Goal: Transaction & Acquisition: Purchase product/service

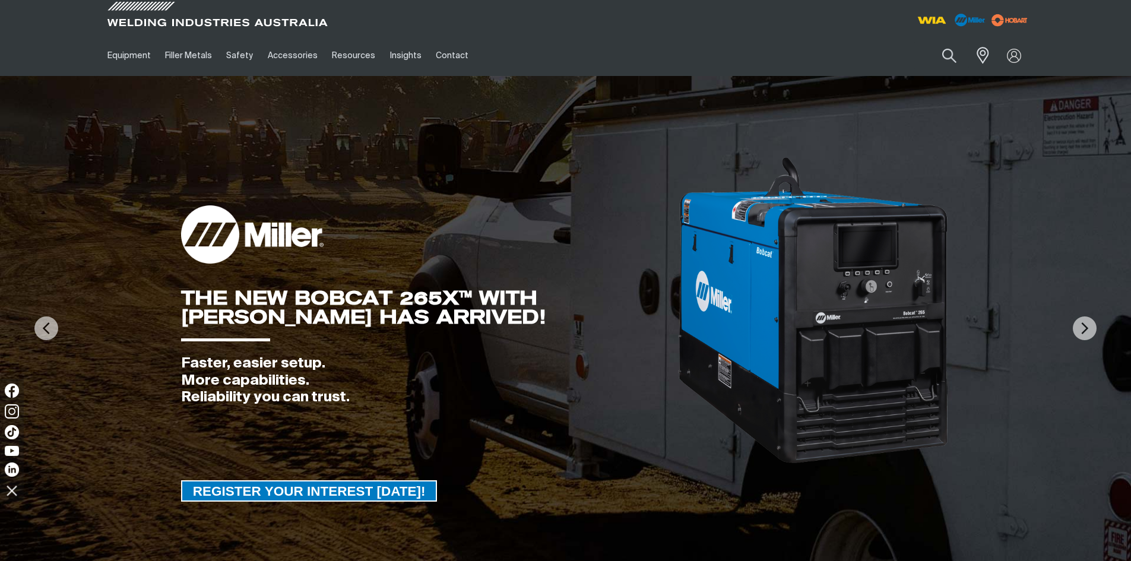
drag, startPoint x: 946, startPoint y: 59, endPoint x: 833, endPoint y: 84, distance: 115.6
click at [947, 59] on button "Search products" at bounding box center [949, 56] width 40 height 28
click at [860, 53] on input "Search" at bounding box center [876, 55] width 183 height 27
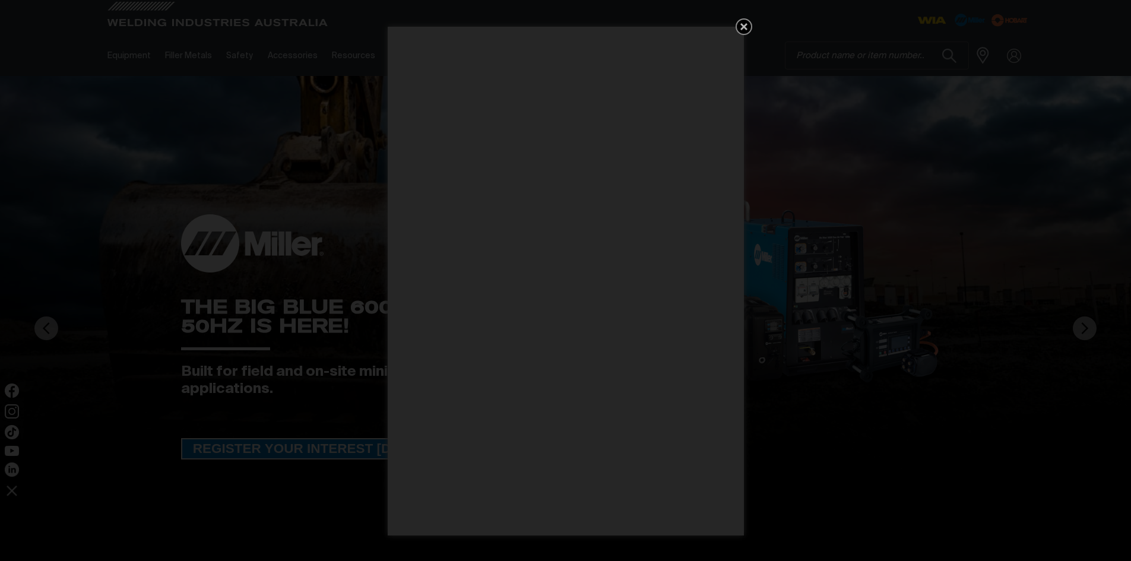
click at [742, 28] on icon "Get 5 WIA Welding Guides Free!" at bounding box center [743, 26] width 7 height 7
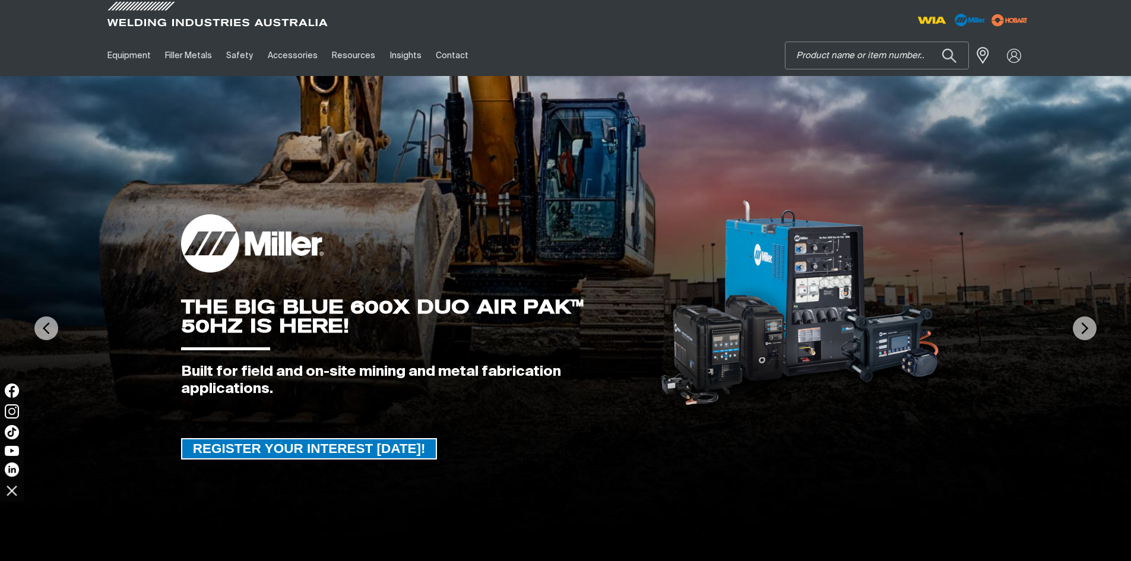
click at [828, 58] on input "Search" at bounding box center [876, 55] width 183 height 27
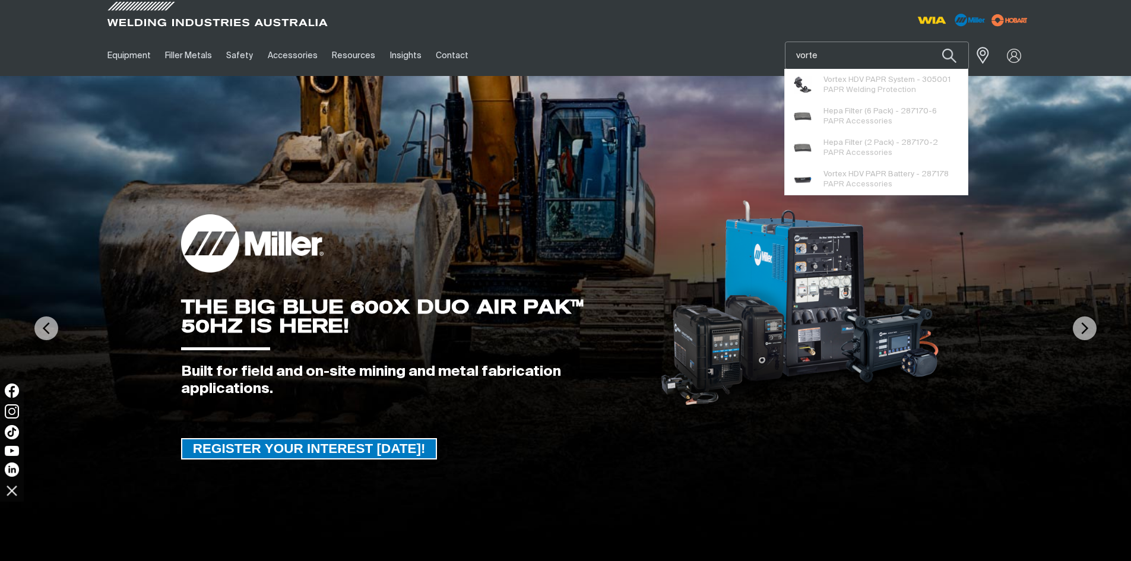
type input "vortex"
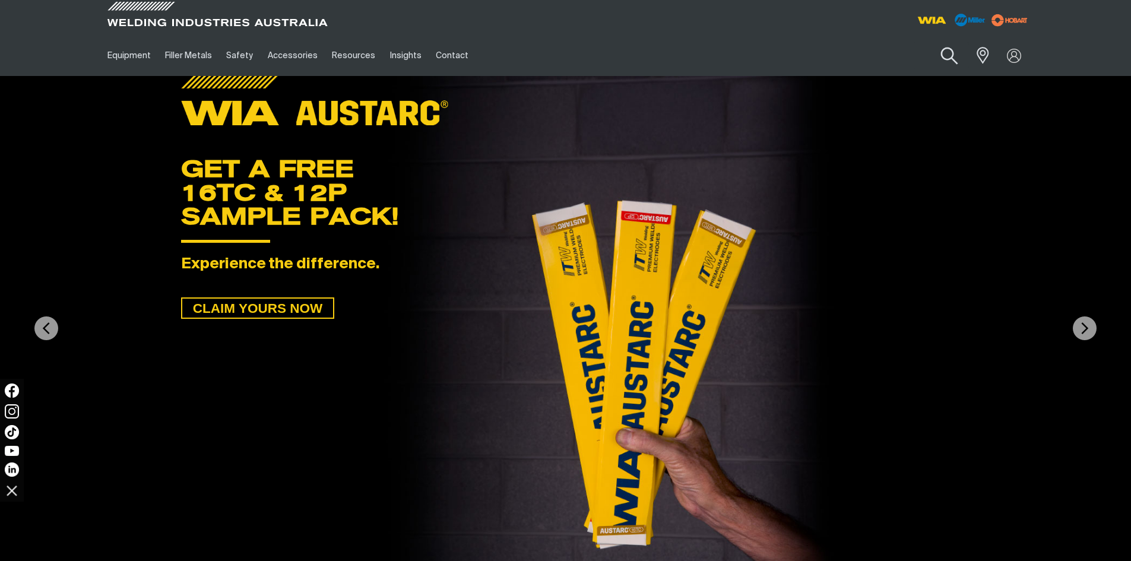
click at [944, 55] on button "Search products" at bounding box center [949, 56] width 48 height 34
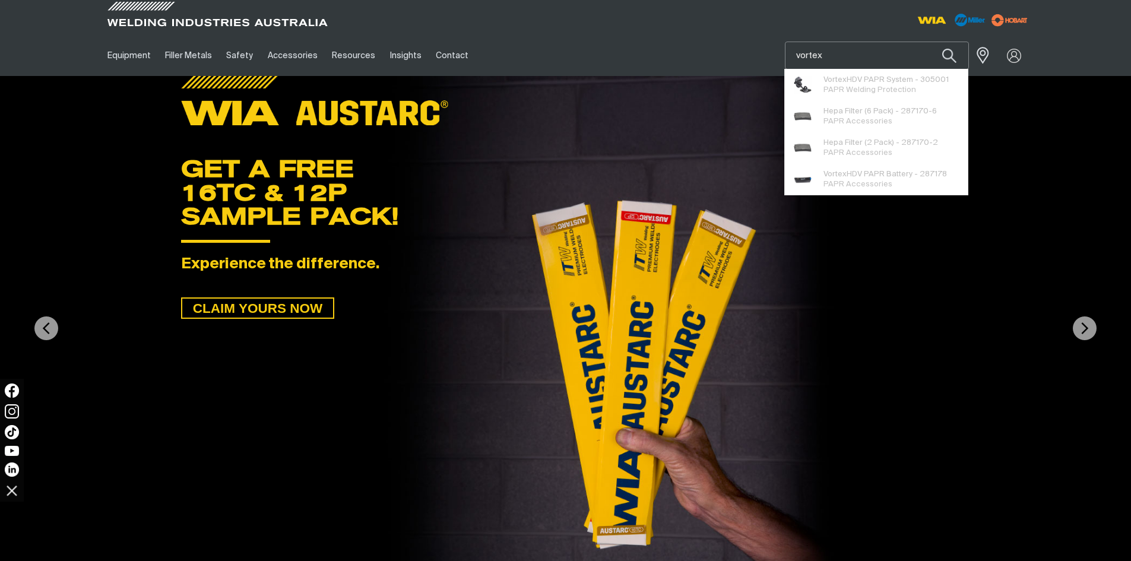
click at [853, 58] on input "vortex" at bounding box center [876, 55] width 183 height 27
click at [929, 42] on button "Search products" at bounding box center [949, 56] width 40 height 28
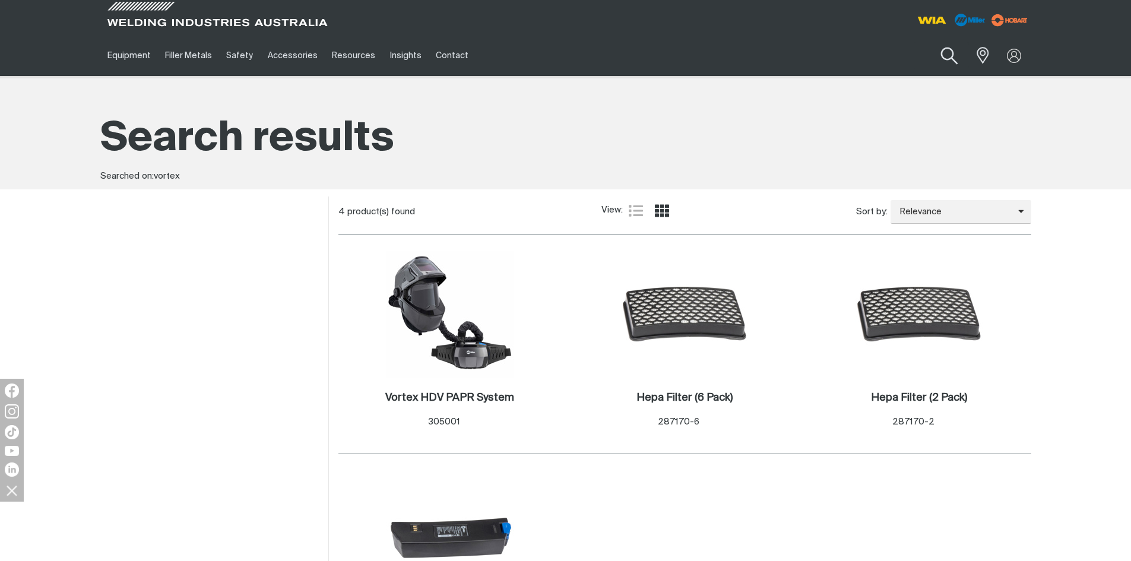
click at [950, 55] on button "Search products" at bounding box center [949, 56] width 48 height 34
drag, startPoint x: 833, startPoint y: 55, endPoint x: 769, endPoint y: 65, distance: 64.8
click at [769, 65] on div "Equipment Stick Welders TIG Welders MIG Welders Multi-Process Welders Engine Dr…" at bounding box center [565, 55] width 931 height 41
type input "invertor"
click at [929, 42] on button "Search products" at bounding box center [949, 56] width 40 height 28
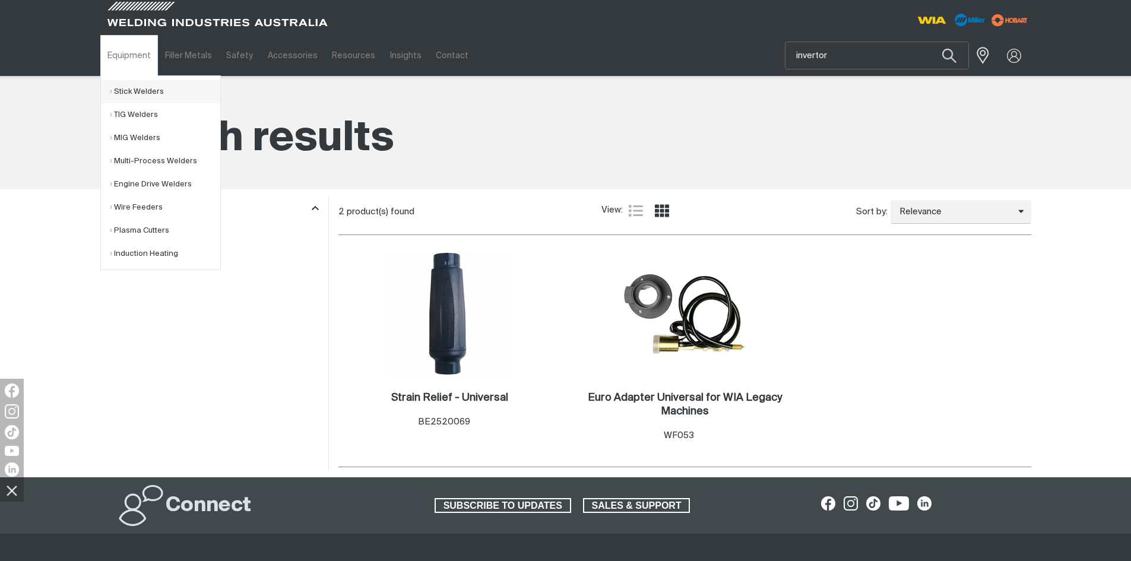
click at [145, 93] on link "Stick Welders" at bounding box center [165, 91] width 110 height 23
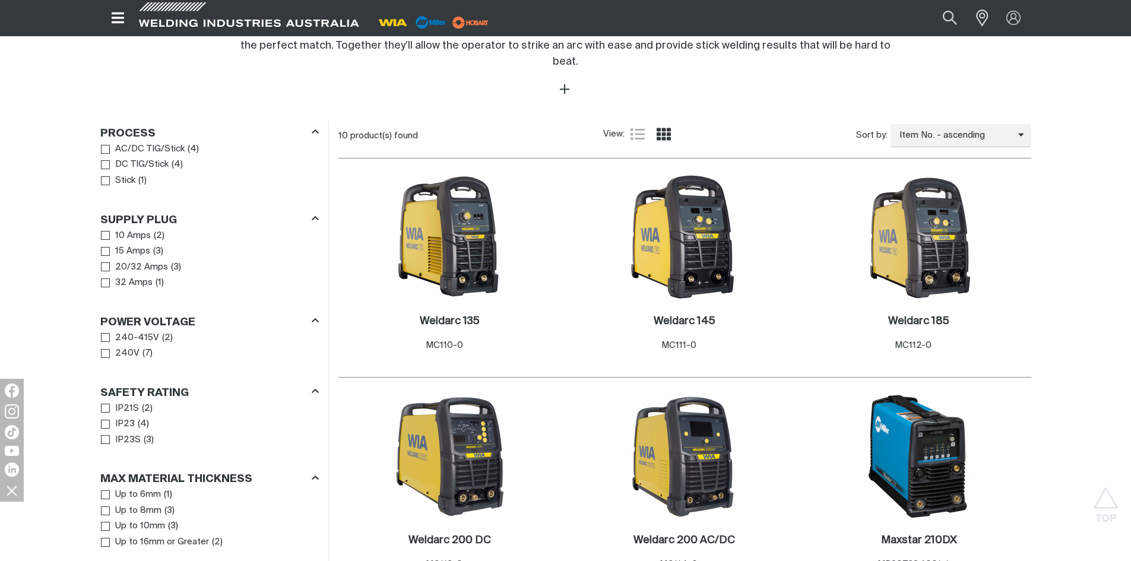
scroll to position [534, 0]
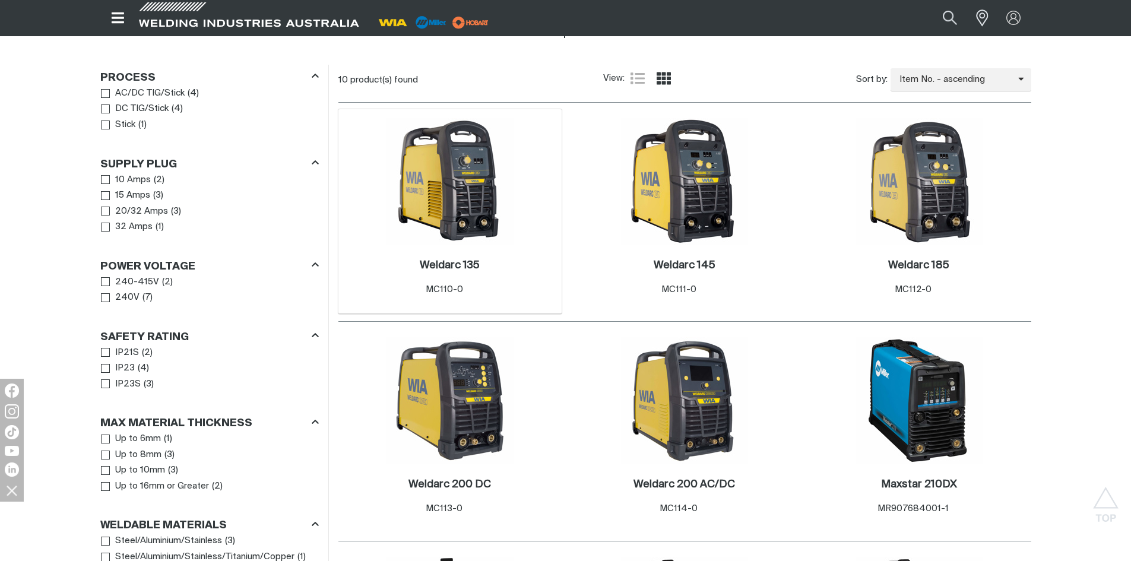
click at [447, 189] on img at bounding box center [449, 181] width 127 height 127
